Goal: Check status

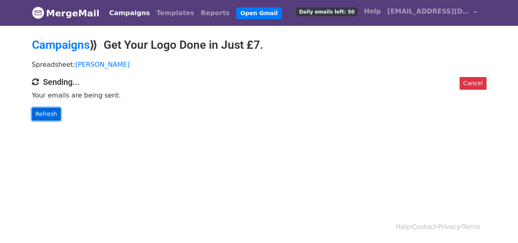
click at [51, 110] on link "Refresh" at bounding box center [46, 114] width 29 height 13
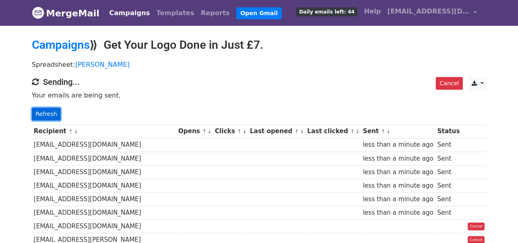
click at [44, 112] on link "Refresh" at bounding box center [46, 114] width 29 height 13
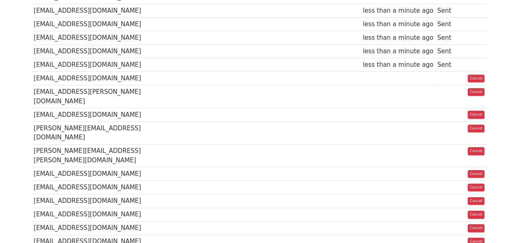
scroll to position [180, 0]
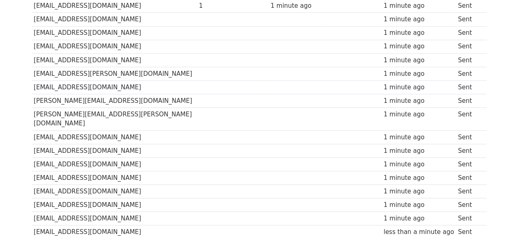
scroll to position [219, 0]
